Goal: Task Accomplishment & Management: Use online tool/utility

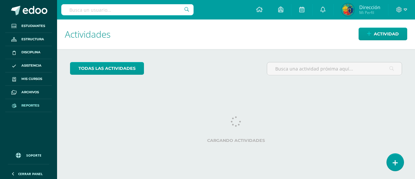
click at [28, 104] on span "Reportes" at bounding box center [30, 105] width 18 height 5
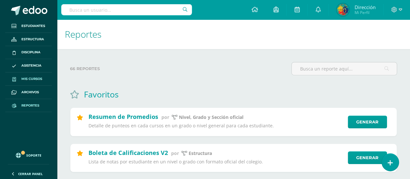
click at [32, 78] on span "Mis cursos" at bounding box center [31, 78] width 21 height 5
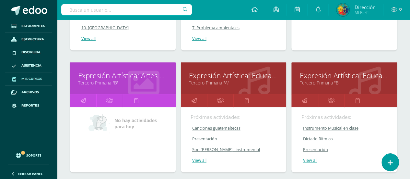
scroll to position [2612, 0]
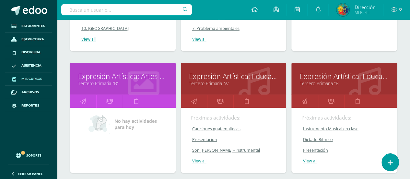
drag, startPoint x: 254, startPoint y: 112, endPoint x: 241, endPoint y: 114, distance: 13.1
drag, startPoint x: 241, startPoint y: 114, endPoint x: 176, endPoint y: 116, distance: 65.5
click at [176, 116] on div "Expresión Artística: Artes Plásticas Tercero Primaria "B" No hay actividades pa…" at bounding box center [122, 122] width 111 height 122
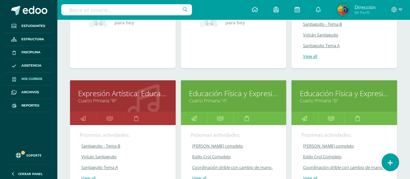
scroll to position [3859, 0]
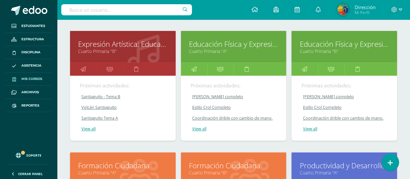
drag, startPoint x: 229, startPoint y: 43, endPoint x: 207, endPoint y: 37, distance: 23.0
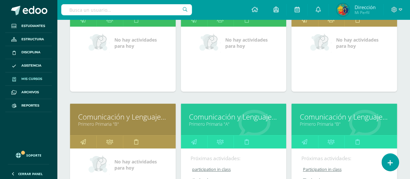
scroll to position [0, 0]
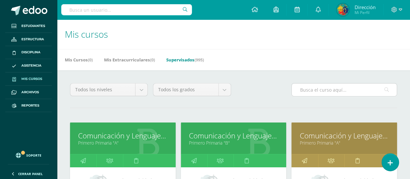
click at [312, 90] on input "text" at bounding box center [344, 89] width 105 height 13
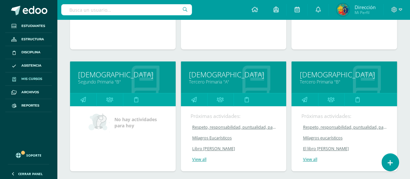
scroll to position [183, 0]
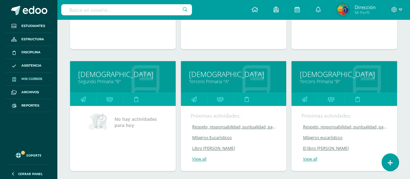
type input "Evange"
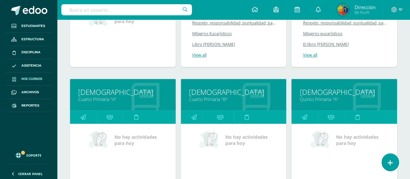
scroll to position [302, 0]
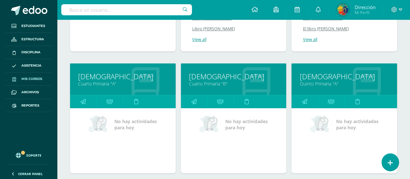
click at [202, 83] on link "Cuarto Primaria "B"" at bounding box center [234, 83] width 90 height 6
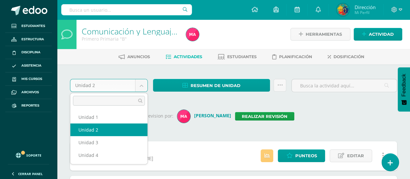
click at [141, 86] on body "Estudiantes Estructura Disciplina Asistencia Mis cursos Archivos Reportes Sopor…" at bounding box center [205, 158] width 410 height 317
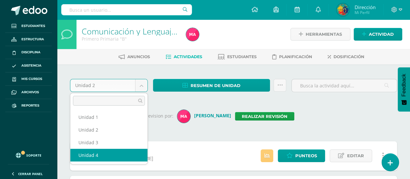
select select "Unidad 4"
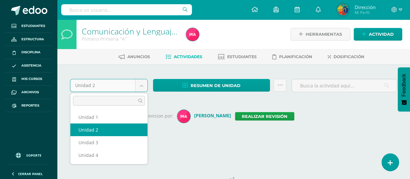
click at [142, 88] on body "Estudiantes Estructura Disciplina Asistencia Mis cursos Archivos Reportes Sopor…" at bounding box center [205, 77] width 410 height 154
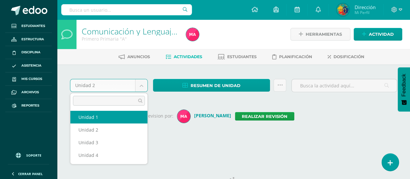
select select "Unidad 1"
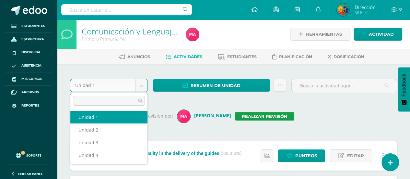
click at [140, 87] on body "Estudiantes Estructura Disciplina Asistencia Mis cursos Archivos Reportes Sopor…" at bounding box center [205, 175] width 410 height 351
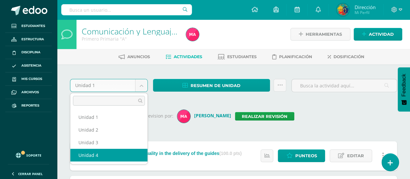
select select "Unidad 4"
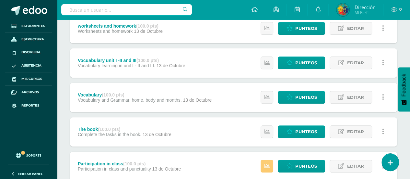
scroll to position [140, 0]
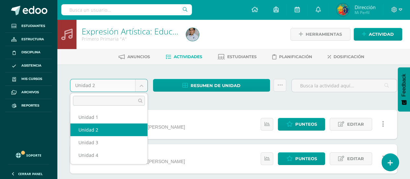
click at [140, 85] on body "Estudiantes Estructura Disciplina Asistencia Mis cursos Archivos Reportes Sopor…" at bounding box center [205, 177] width 410 height 354
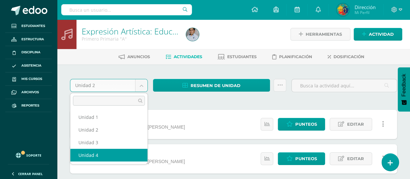
select select "Unidad 4"
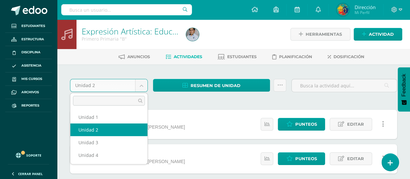
click at [145, 88] on body "Estudiantes Estructura Disciplina Asistencia Mis cursos Archivos Reportes Sopor…" at bounding box center [205, 177] width 410 height 354
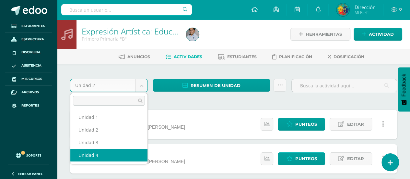
select select "Unidad 4"
click at [139, 85] on body "Estudiantes Estructura Disciplina Asistencia Mis cursos Archivos Reportes Sopor…" at bounding box center [205, 177] width 410 height 354
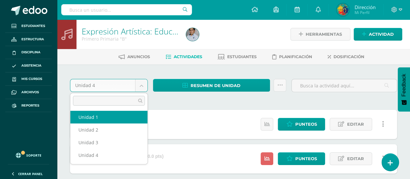
select select "Unidad 1"
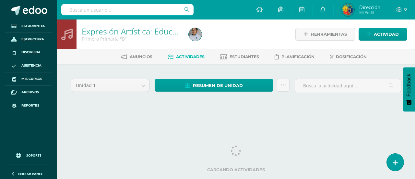
click at [105, 99] on div "Unidad 1 Unidad 1 Unidad 2 Unidad 3 Unidad 4 Resumen de unidad Descargar como H…" at bounding box center [236, 93] width 336 height 32
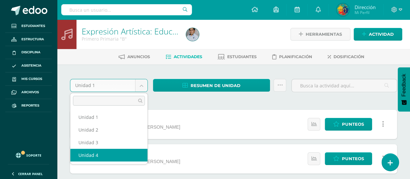
select select "Unidad 4"
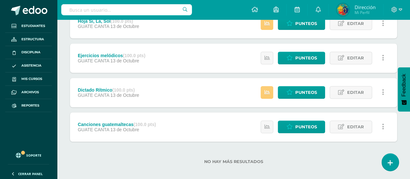
scroll to position [174, 0]
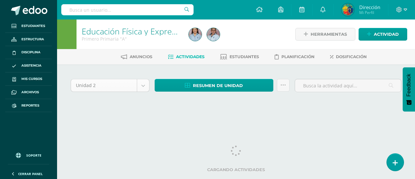
click at [145, 87] on body "Estudiantes Estructura Disciplina Asistencia Mis cursos Archivos Reportes Sopor…" at bounding box center [207, 61] width 415 height 123
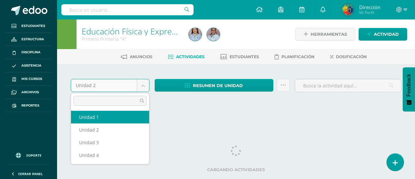
select select "Unidad 1"
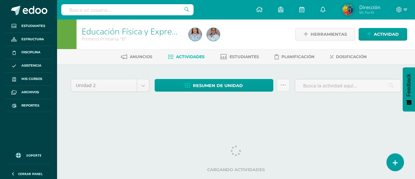
click at [141, 88] on body "Estudiantes Estructura Disciplina Asistencia Mis cursos Archivos Reportes Sopor…" at bounding box center [207, 61] width 415 height 123
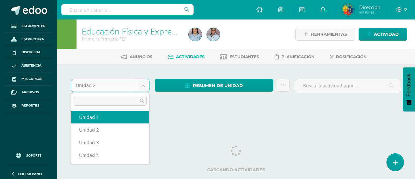
select select "Unidad 1"
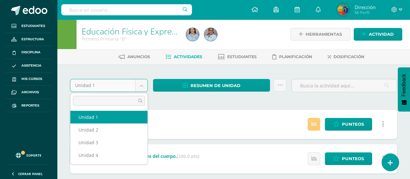
click at [140, 84] on body "Estudiantes Estructura Disciplina Asistencia Mis cursos Archivos Reportes Sopor…" at bounding box center [205, 177] width 410 height 354
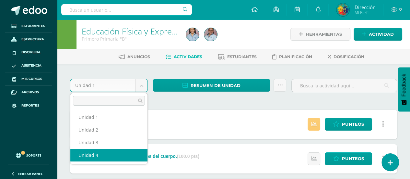
select select "Unidad 4"
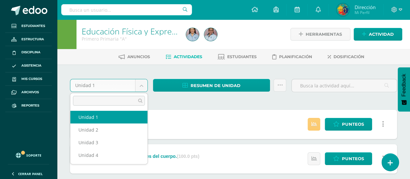
click at [143, 86] on body "Estudiantes Estructura Disciplina Asistencia Mis cursos Archivos Reportes Sopor…" at bounding box center [205, 177] width 410 height 354
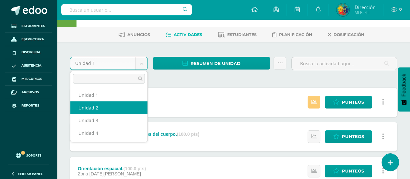
scroll to position [27, 0]
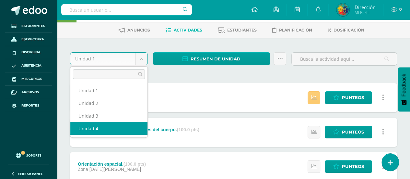
select select "Unidad 4"
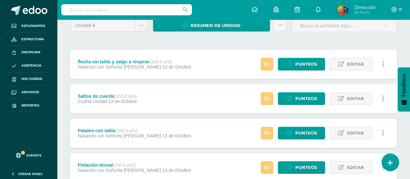
scroll to position [49, 0]
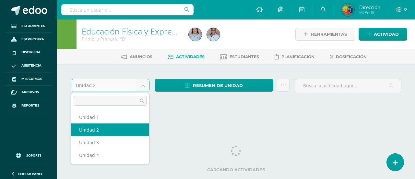
click at [142, 87] on body "Estudiantes Estructura Disciplina Asistencia Mis cursos Archivos Reportes Sopor…" at bounding box center [207, 61] width 415 height 123
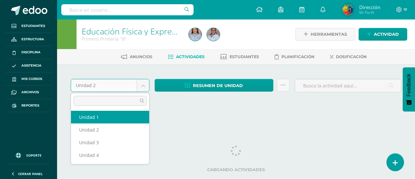
select select "Unidad 1"
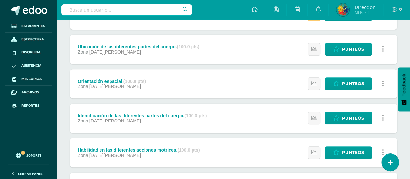
scroll to position [174, 0]
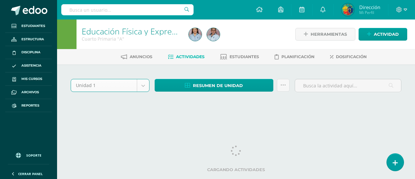
select select "Unidad 1"
click at [139, 91] on body "Estudiantes Estructura Disciplina Asistencia Mis cursos Archivos Reportes Sopor…" at bounding box center [207, 61] width 415 height 123
select select "Unidad 1"
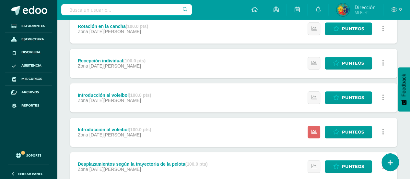
scroll to position [243, 0]
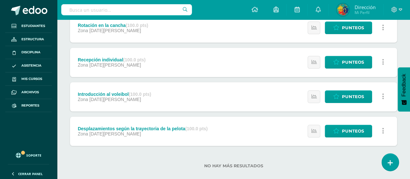
scroll to position [209, 0]
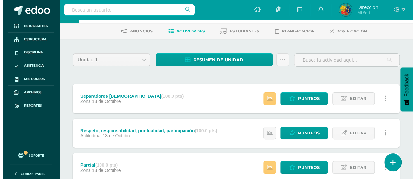
scroll to position [27, 0]
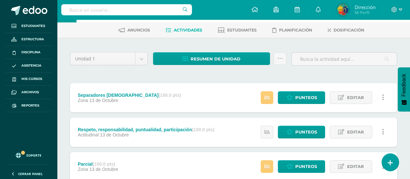
click at [384, 97] on link at bounding box center [383, 97] width 13 height 13
click at [365, 129] on link "Eliminar" at bounding box center [371, 128] width 66 height 10
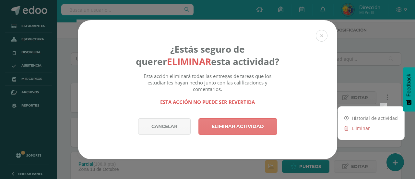
click at [239, 120] on link "Eliminar actividad" at bounding box center [237, 126] width 79 height 17
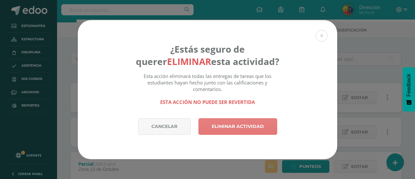
click at [219, 127] on link "Eliminar actividad" at bounding box center [237, 126] width 79 height 17
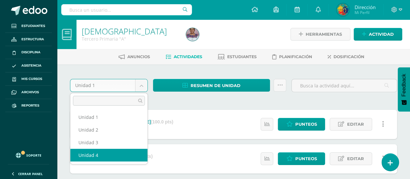
select select "Unidad 4"
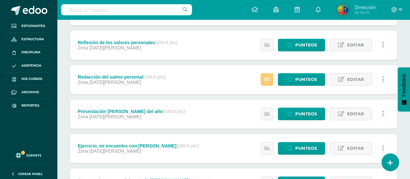
scroll to position [277, 0]
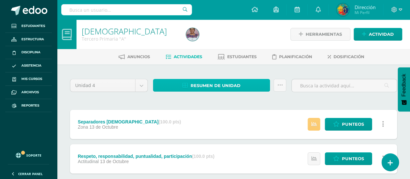
click at [241, 84] on link "Resumen de unidad" at bounding box center [211, 85] width 117 height 13
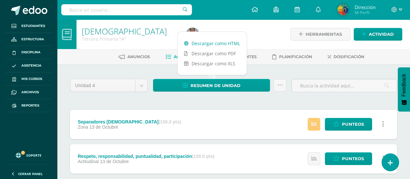
click at [226, 42] on link "Descargar como HTML" at bounding box center [212, 43] width 69 height 10
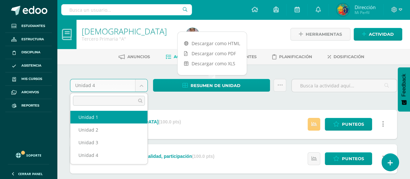
select select "Unidad 1"
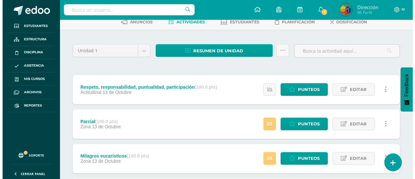
scroll to position [38, 0]
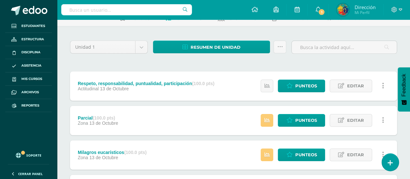
click at [383, 86] on icon at bounding box center [383, 85] width 2 height 7
click at [360, 118] on link "Eliminar" at bounding box center [371, 116] width 66 height 10
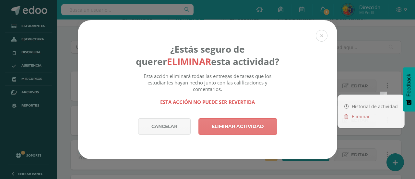
click at [211, 129] on link "Eliminar actividad" at bounding box center [237, 126] width 79 height 17
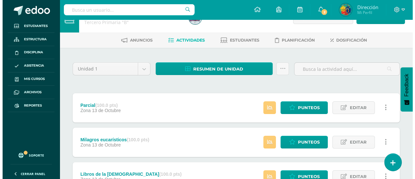
scroll to position [18, 0]
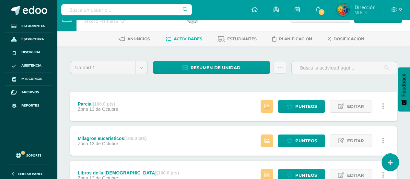
click at [381, 105] on link at bounding box center [383, 106] width 13 height 13
click at [365, 137] on link "Eliminar" at bounding box center [371, 137] width 66 height 10
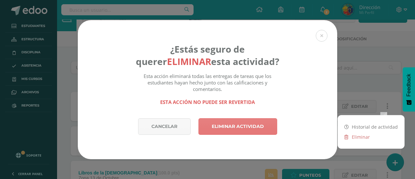
click at [230, 126] on link "Eliminar actividad" at bounding box center [237, 126] width 79 height 17
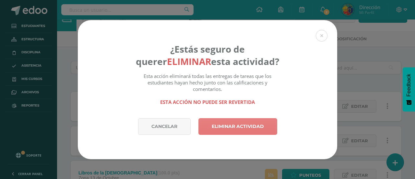
click at [230, 126] on link "Eliminar actividad" at bounding box center [237, 126] width 79 height 17
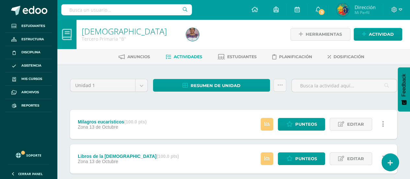
click at [384, 127] on link at bounding box center [383, 124] width 13 height 13
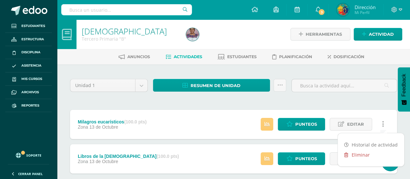
click at [364, 153] on link "Eliminar" at bounding box center [371, 154] width 66 height 10
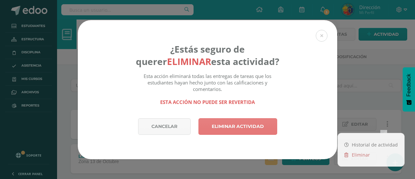
click at [246, 130] on link "Eliminar actividad" at bounding box center [237, 126] width 79 height 17
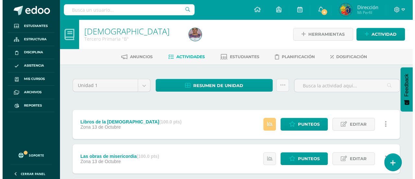
scroll to position [67, 0]
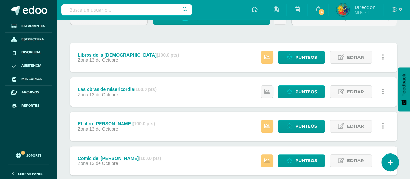
click at [384, 55] on link at bounding box center [383, 57] width 13 height 13
click at [370, 89] on link "Eliminar" at bounding box center [371, 88] width 66 height 10
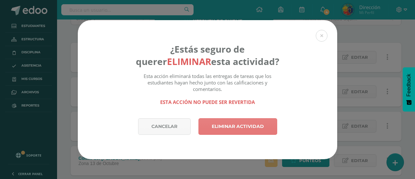
click at [224, 127] on link "Eliminar actividad" at bounding box center [237, 126] width 79 height 17
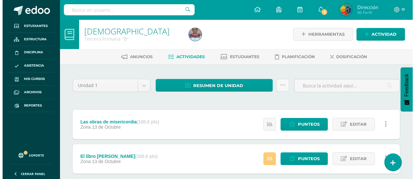
scroll to position [44, 0]
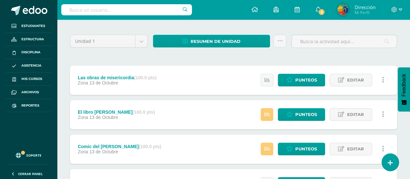
click at [384, 80] on link at bounding box center [383, 80] width 13 height 13
click at [363, 111] on link "Eliminar" at bounding box center [371, 110] width 66 height 10
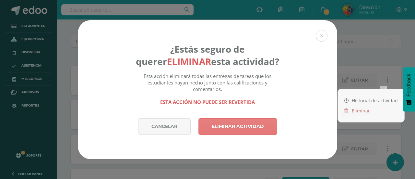
click at [245, 126] on link "Eliminar actividad" at bounding box center [237, 126] width 79 height 17
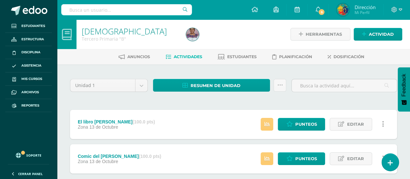
click at [385, 122] on link at bounding box center [383, 124] width 13 height 13
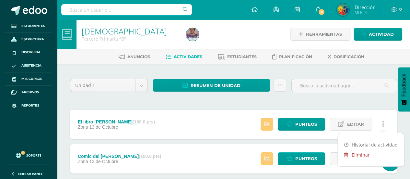
click at [358, 158] on link "Eliminar" at bounding box center [371, 154] width 66 height 10
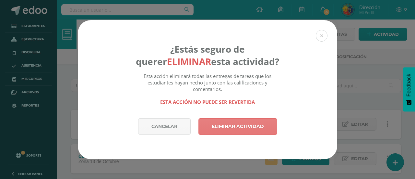
click at [225, 124] on link "Eliminar actividad" at bounding box center [237, 126] width 79 height 17
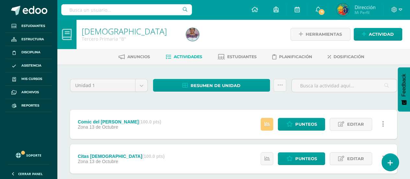
click at [385, 124] on link at bounding box center [383, 124] width 13 height 13
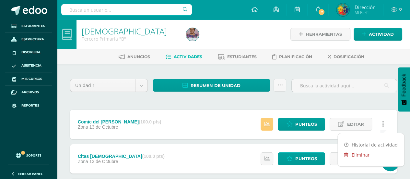
click at [356, 154] on link "Eliminar" at bounding box center [371, 154] width 66 height 10
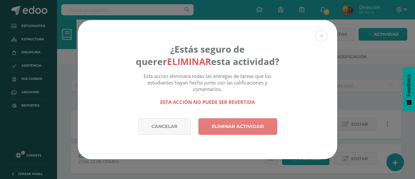
click at [231, 127] on link "Eliminar actividad" at bounding box center [237, 126] width 79 height 17
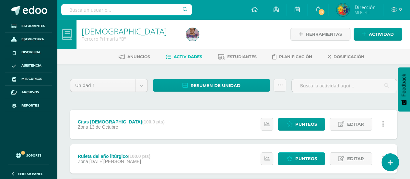
click at [385, 121] on link at bounding box center [383, 124] width 13 height 13
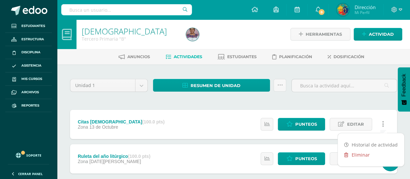
click at [366, 157] on link "Eliminar" at bounding box center [371, 154] width 66 height 10
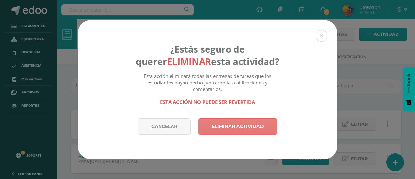
click at [220, 123] on link "Eliminar actividad" at bounding box center [237, 126] width 79 height 17
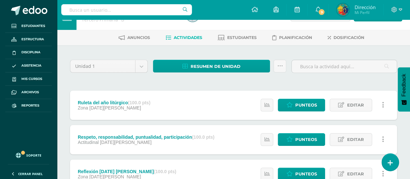
scroll to position [18, 0]
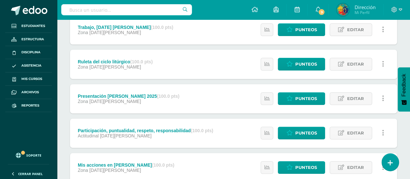
scroll to position [87, 0]
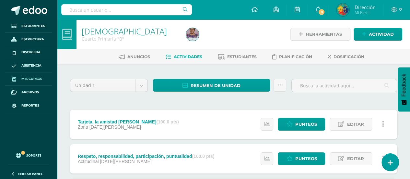
click at [30, 80] on span "Mis cursos" at bounding box center [31, 78] width 21 height 5
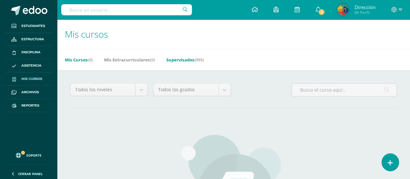
click at [189, 56] on link "Supervisados (995)" at bounding box center [185, 59] width 38 height 10
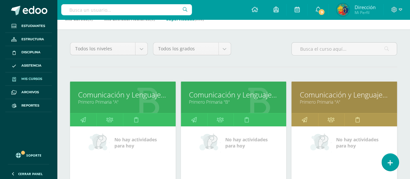
scroll to position [42, 0]
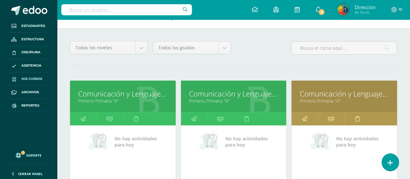
click at [238, 89] on link "Comunicación y Lenguaje L1. Idioma Materno" at bounding box center [234, 94] width 90 height 10
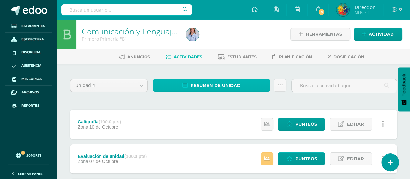
click at [241, 85] on link "Resumen de unidad" at bounding box center [211, 85] width 117 height 13
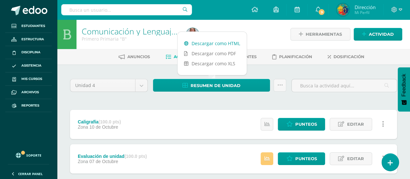
click at [224, 40] on link "Descargar como HTML" at bounding box center [212, 43] width 69 height 10
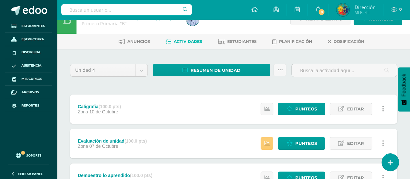
scroll to position [15, 0]
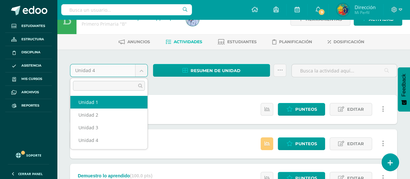
select select "Unidad 1"
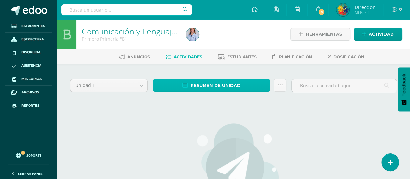
click at [249, 81] on link "Resumen de unidad" at bounding box center [211, 85] width 117 height 13
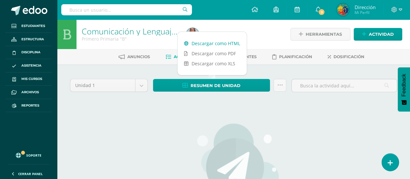
click at [197, 43] on link "Descargar como HTML" at bounding box center [212, 43] width 69 height 10
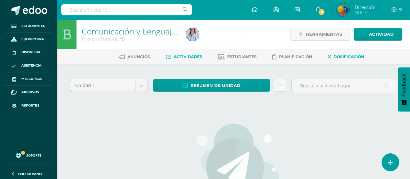
click at [345, 55] on span "Dosificación" at bounding box center [349, 56] width 31 height 5
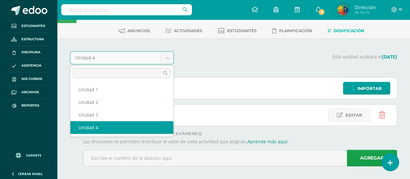
click at [165, 59] on body "Estudiantes Estructura Disciplina Asistencia Mis cursos Archivos Reportes Sopor…" at bounding box center [205, 79] width 410 height 210
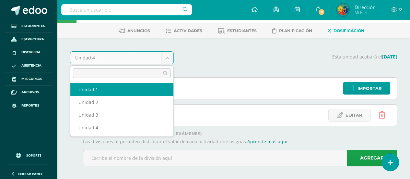
select select "Unidad 1"
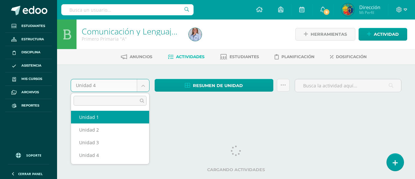
select select "Unidad 1"
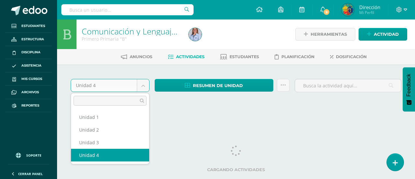
click at [143, 86] on body "Estudiantes Estructura Disciplina Asistencia Mis cursos Archivos Reportes Sopor…" at bounding box center [207, 61] width 415 height 123
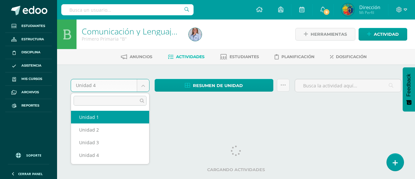
select select "Unidad 1"
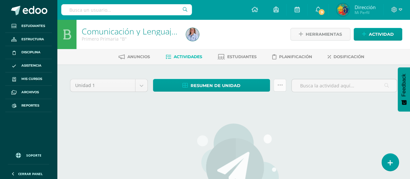
click at [281, 84] on icon at bounding box center [280, 85] width 6 height 6
click at [332, 142] on div "Unidad 1 Unidad 1 Unidad 2 Unidad 3 Unidad 4 Resumen de unidad Descargar como H…" at bounding box center [233, 172] width 332 height 190
click at [279, 81] on link at bounding box center [280, 85] width 13 height 13
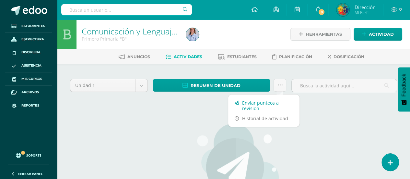
click at [271, 102] on link "Enviar punteos a revision" at bounding box center [263, 106] width 71 height 16
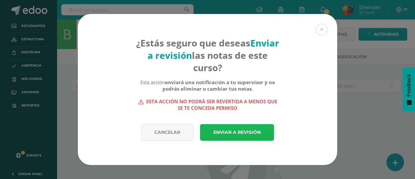
click at [241, 137] on link "Enviar a revisión" at bounding box center [237, 132] width 74 height 17
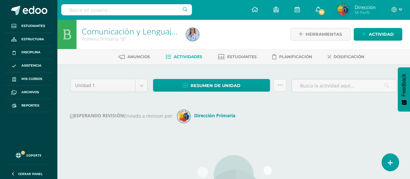
click at [316, 6] on span at bounding box center [318, 9] width 5 height 7
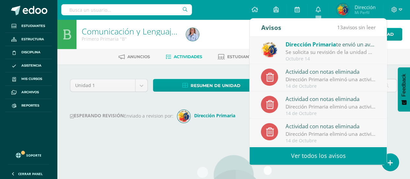
click at [330, 156] on link "Ver todos los avisos" at bounding box center [318, 156] width 137 height 18
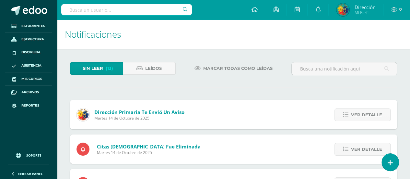
click at [225, 70] on span "Marcar todas como leídas" at bounding box center [237, 68] width 69 height 12
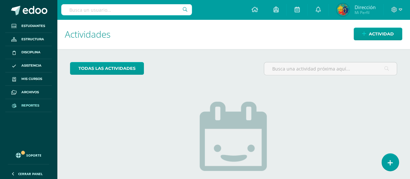
click at [26, 106] on span "Reportes" at bounding box center [30, 105] width 18 height 5
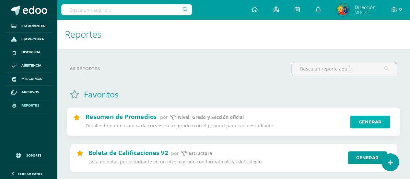
click at [365, 124] on link "Generar" at bounding box center [370, 121] width 40 height 13
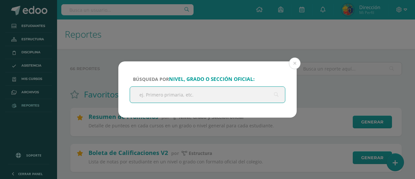
click at [181, 91] on input "text" at bounding box center [207, 95] width 155 height 16
click at [178, 91] on input "text" at bounding box center [207, 95] width 155 height 16
type input "Cuarto"
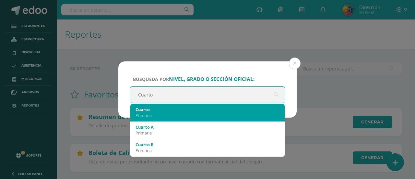
click at [177, 117] on div "Primaria" at bounding box center [208, 115] width 144 height 6
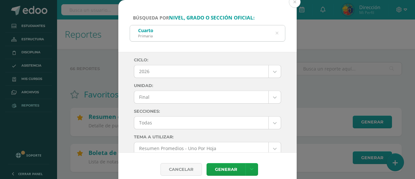
click at [277, 16] on div "Búsqueda por nivel, grado o sección oficial: Cuarto Primaria Cuarto" at bounding box center [207, 26] width 178 height 52
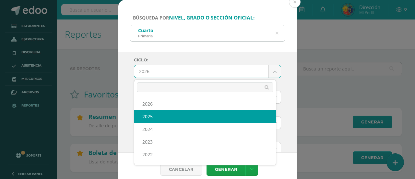
select select "6"
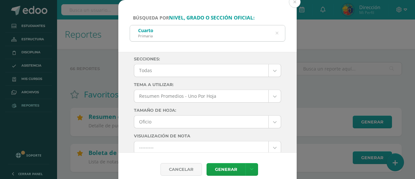
scroll to position [32, 0]
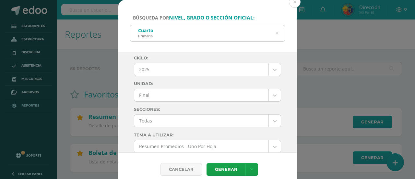
scroll to position [0, 0]
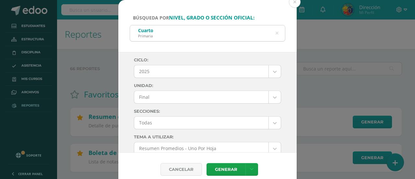
click at [285, 53] on div "Ciclo: 2025 2026 2025 2024 2023 2022 2021 2020 Unidad: Final Final Secciones: T…" at bounding box center [207, 102] width 178 height 101
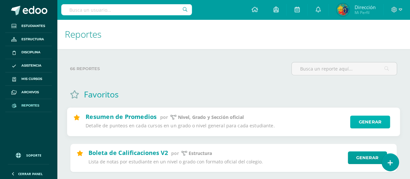
click at [373, 124] on link "Generar" at bounding box center [370, 121] width 40 height 13
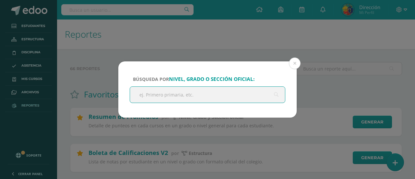
click at [234, 90] on input "text" at bounding box center [207, 95] width 155 height 16
type input "Cuarto"
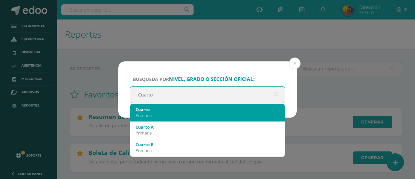
click at [196, 112] on div "Primaria" at bounding box center [208, 115] width 144 height 6
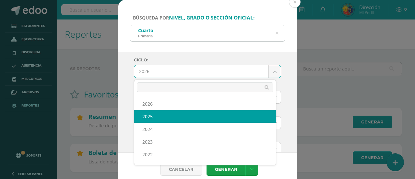
select select "6"
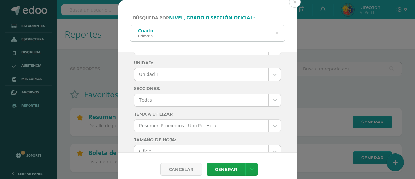
scroll to position [32, 0]
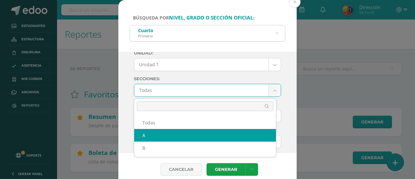
select select "A"
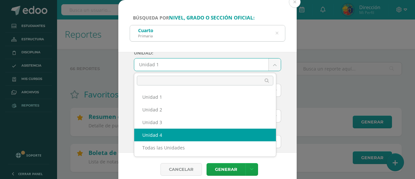
select select "Unidad 4"
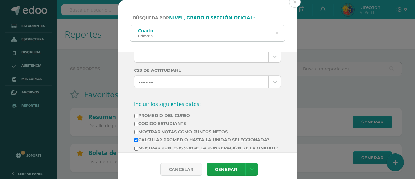
scroll to position [227, 0]
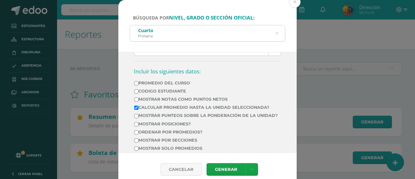
click at [141, 109] on label "Calcular promedio hasta la unidad seleccionada?" at bounding box center [206, 107] width 144 height 5
click at [138, 109] on input "Calcular promedio hasta la unidad seleccionada?" at bounding box center [136, 107] width 4 height 4
checkbox input "false"
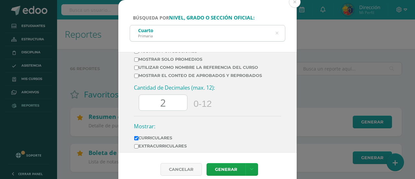
scroll to position [324, 0]
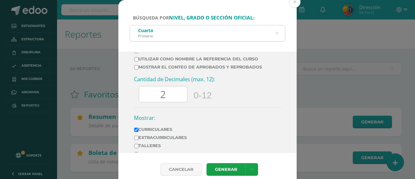
click at [166, 102] on input "2" at bounding box center [163, 94] width 48 height 16
type input "0"
click at [250, 166] on icon at bounding box center [252, 169] width 4 height 6
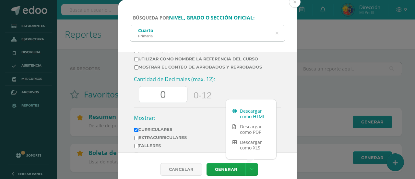
click at [250, 114] on link "Descargar como HTML" at bounding box center [251, 114] width 50 height 16
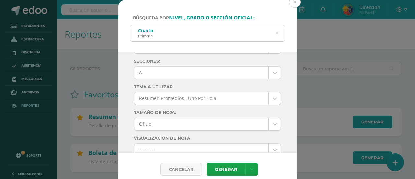
scroll to position [24, 0]
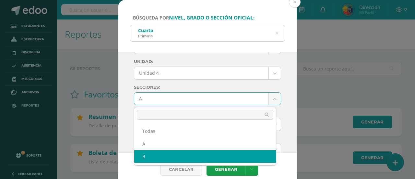
select select "B"
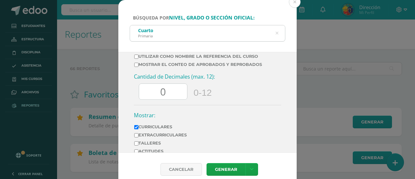
scroll to position [334, 0]
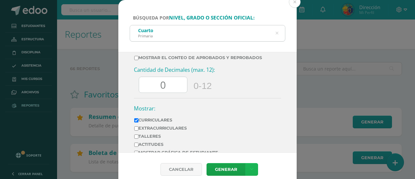
click at [251, 169] on icon at bounding box center [252, 169] width 4 height 6
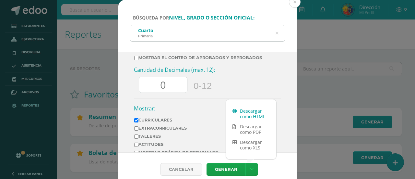
click at [247, 116] on link "Descargar como HTML" at bounding box center [251, 114] width 50 height 16
